Goal: Obtain resource: Download file/media

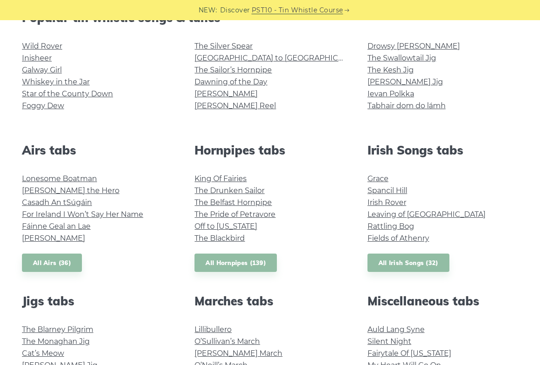
scroll to position [250, 0]
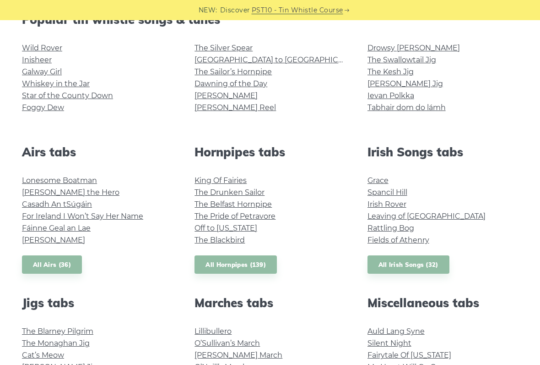
click at [419, 243] on link "Fields of Athenry" at bounding box center [399, 239] width 62 height 9
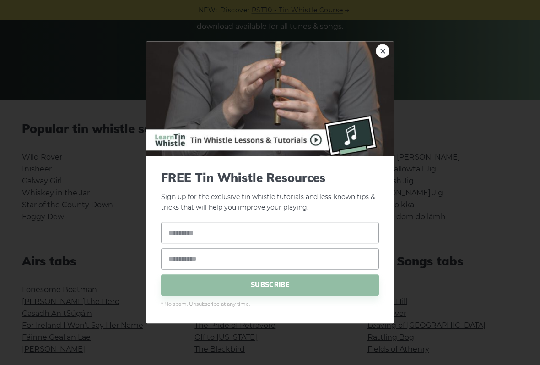
scroll to position [141, 0]
click at [378, 58] on img at bounding box center [270, 99] width 247 height 114
click at [380, 65] on img at bounding box center [270, 99] width 247 height 114
click at [373, 64] on img at bounding box center [270, 99] width 247 height 114
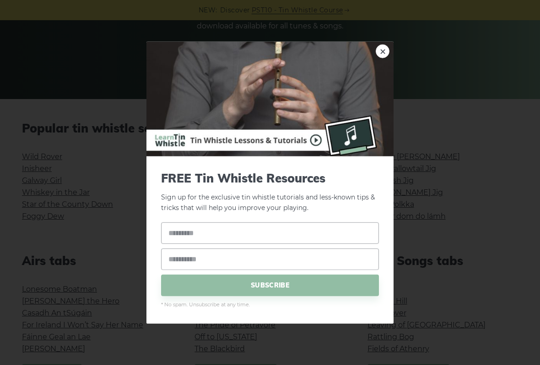
click at [385, 57] on link "×" at bounding box center [383, 51] width 14 height 14
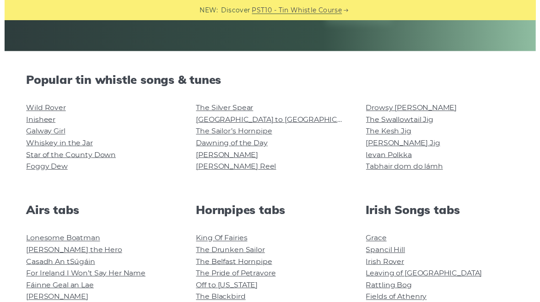
scroll to position [188, 0]
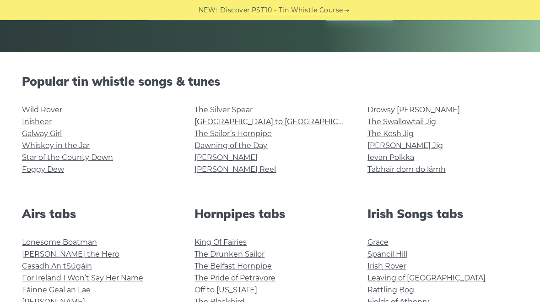
click at [84, 145] on link "Whiskey in the Jar" at bounding box center [56, 145] width 68 height 9
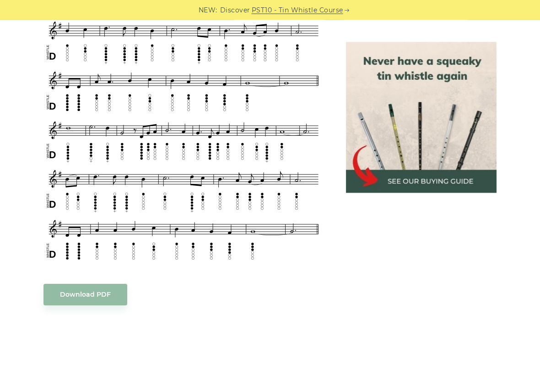
scroll to position [407, 0]
click at [103, 290] on body "NEW: Discover PST10 - Tin Whistle Course Lessons Fingering Charts Tabs & Notes …" at bounding box center [270, 364] width 540 height 1543
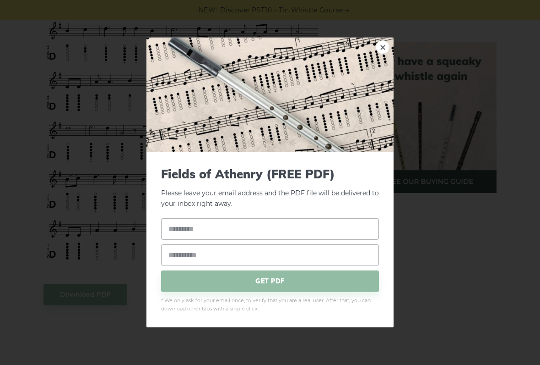
click at [234, 283] on span "GET PDF" at bounding box center [270, 281] width 218 height 22
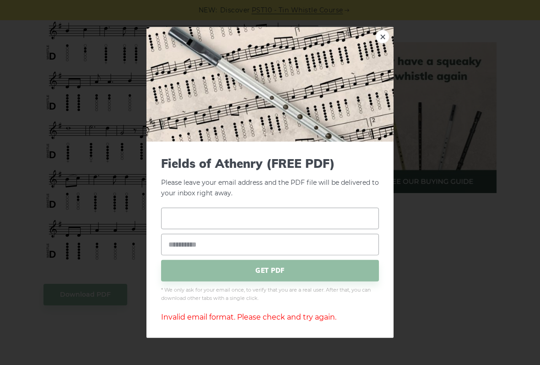
click at [284, 211] on input "text" at bounding box center [270, 218] width 218 height 22
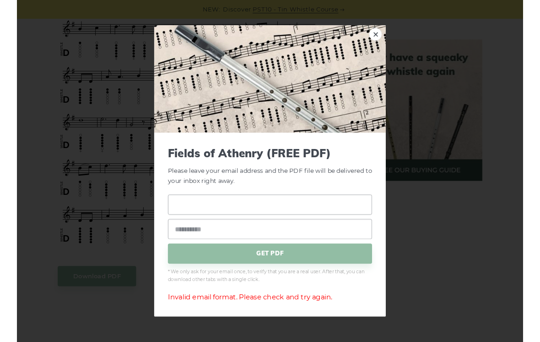
scroll to position [406, 0]
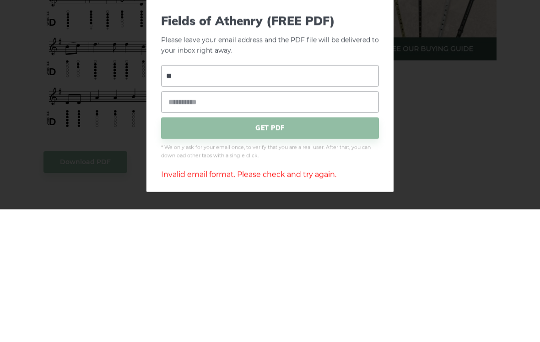
type input "*"
type input "*****"
click at [291, 223] on input "email" at bounding box center [270, 234] width 218 height 22
click at [334, 250] on span "GET PDF" at bounding box center [270, 261] width 218 height 22
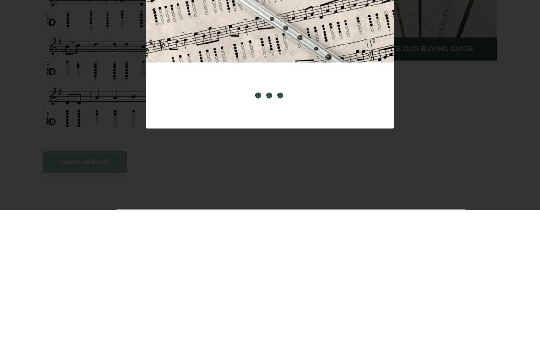
scroll to position [539, 0]
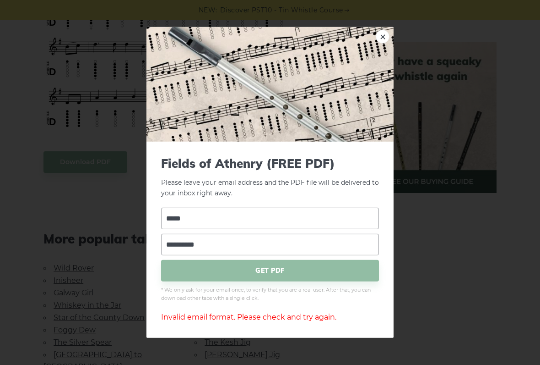
click at [226, 234] on input "**********" at bounding box center [270, 244] width 218 height 22
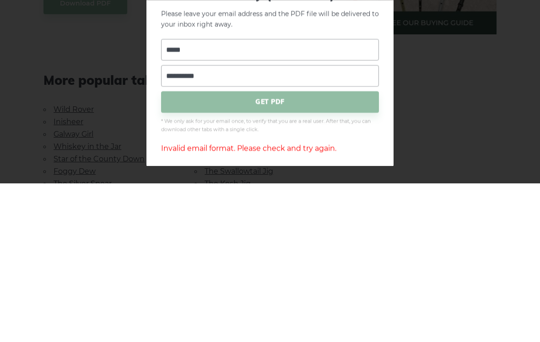
click at [277, 223] on input "**********" at bounding box center [270, 234] width 218 height 22
type input "**********"
click at [348, 250] on span "GET PDF" at bounding box center [270, 261] width 218 height 22
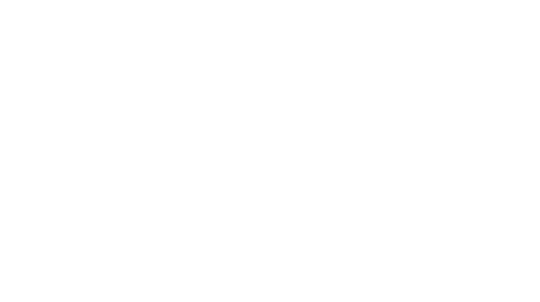
scroll to position [723, 0]
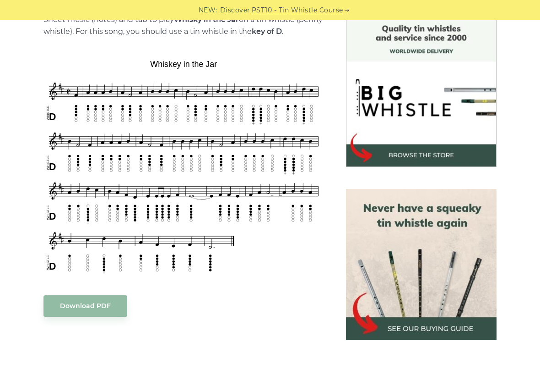
click at [90, 301] on link "Download PDF" at bounding box center [86, 306] width 84 height 22
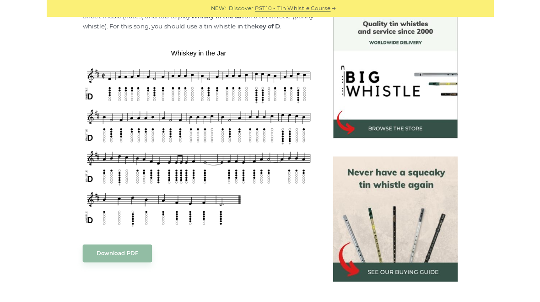
scroll to position [272, 0]
